Goal: Navigation & Orientation: Find specific page/section

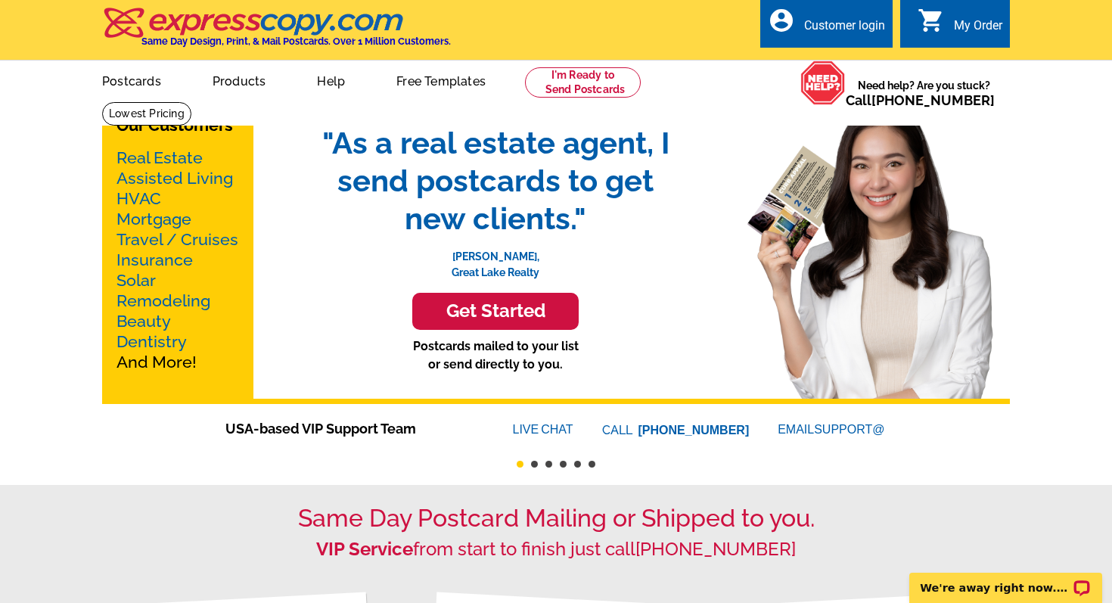
click at [166, 158] on link "Real Estate" at bounding box center [159, 157] width 86 height 19
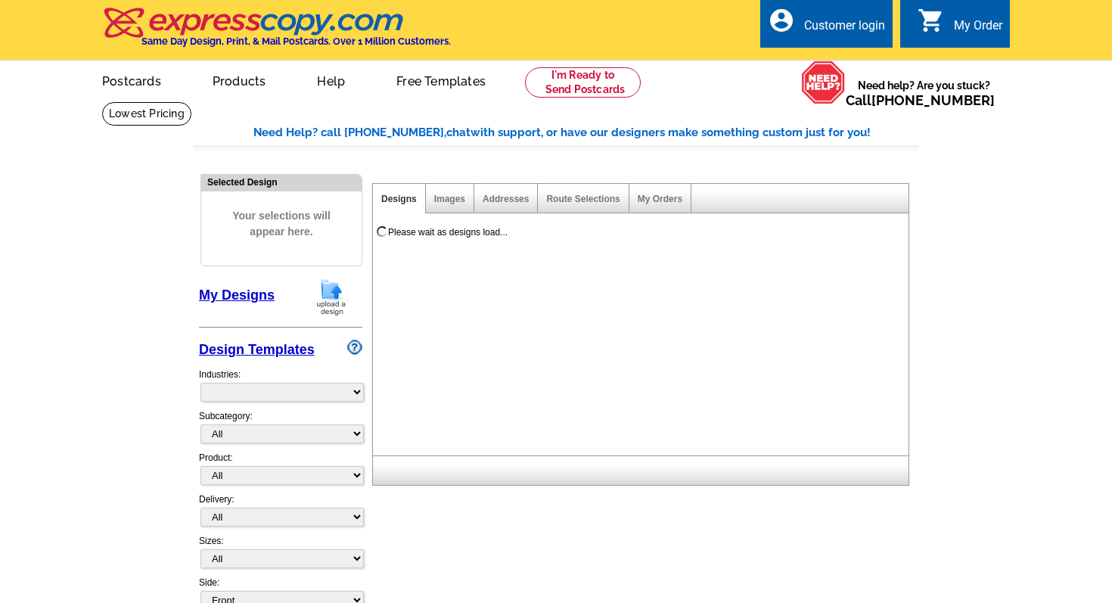
select select "785"
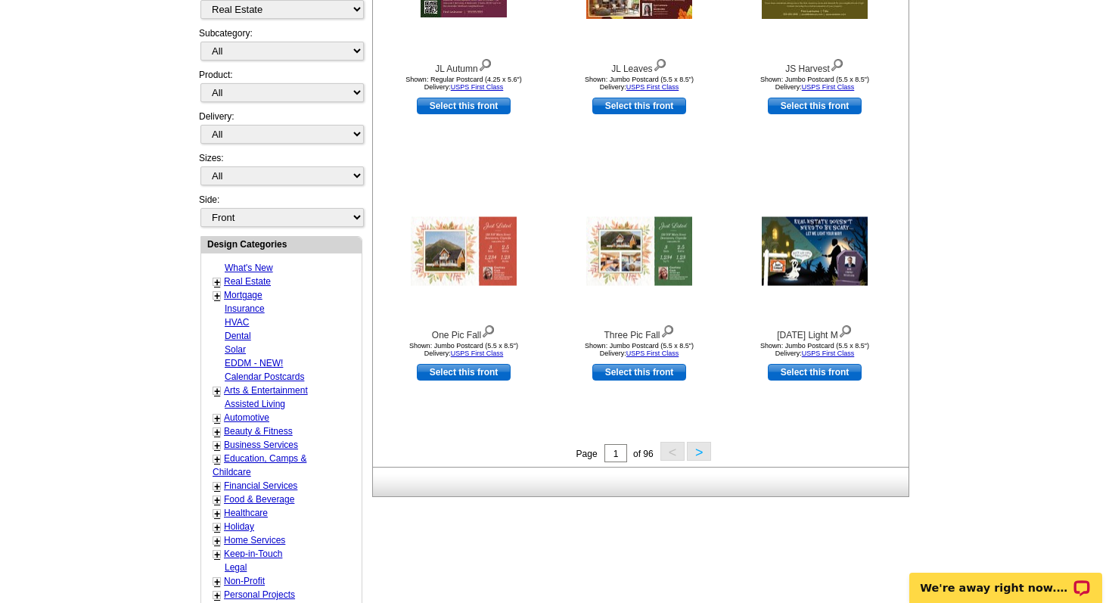
scroll to position [390, 0]
